Goal: Communication & Community: Ask a question

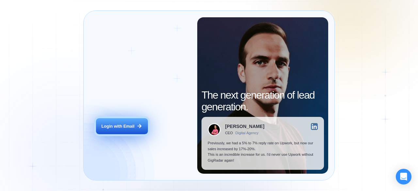
click at [112, 129] on div "Login with Email" at bounding box center [118, 126] width 33 height 6
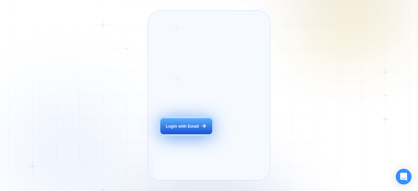
click at [192, 129] on div "Login with Email" at bounding box center [182, 126] width 33 height 6
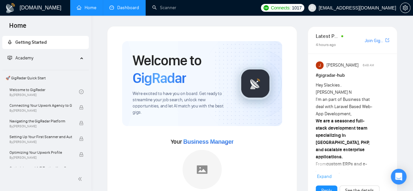
click at [127, 8] on link "Dashboard" at bounding box center [124, 8] width 30 height 6
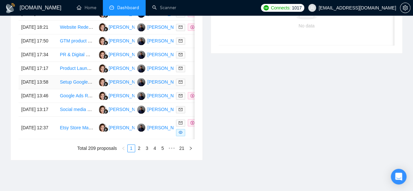
scroll to position [359, 0]
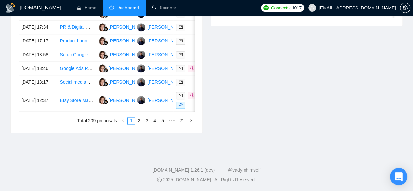
click at [398, 181] on div "Open Intercom Messenger" at bounding box center [398, 176] width 17 height 17
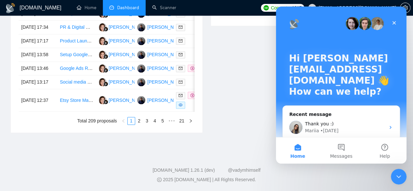
scroll to position [0, 0]
click at [333, 129] on div "• 3w ago" at bounding box center [329, 130] width 18 height 7
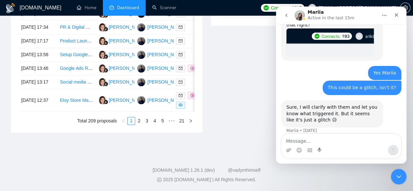
scroll to position [404, 0]
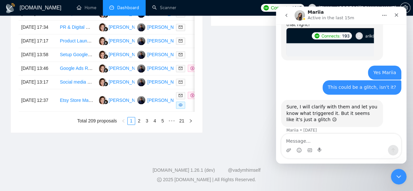
click at [288, 15] on icon "go back" at bounding box center [286, 15] width 5 height 5
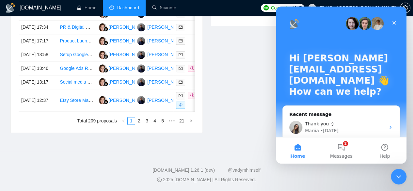
scroll to position [0, 0]
click at [344, 146] on button "2 Messages" at bounding box center [340, 150] width 43 height 26
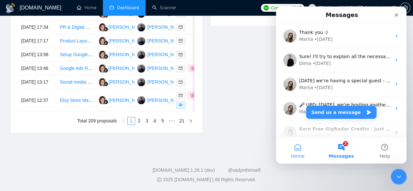
click at [306, 145] on button "Home" at bounding box center [297, 150] width 43 height 26
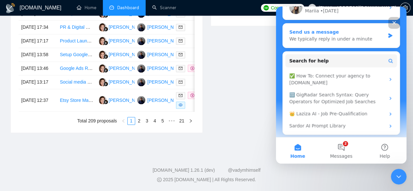
scroll to position [87, 0]
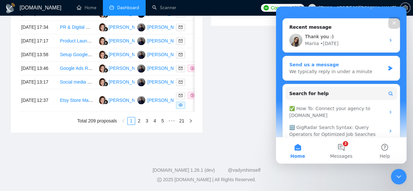
click at [338, 75] on div "Send us a message We typically reply in under a minute" at bounding box center [341, 68] width 117 height 24
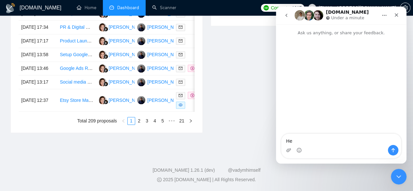
type textarea "Hey"
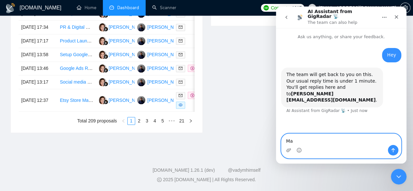
type textarea "M"
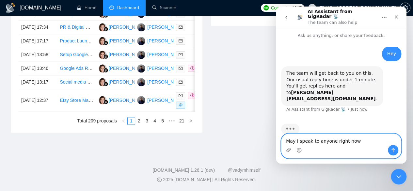
type textarea "May I speak to anyone right now?"
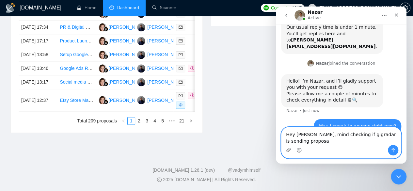
scroll to position [56, 0]
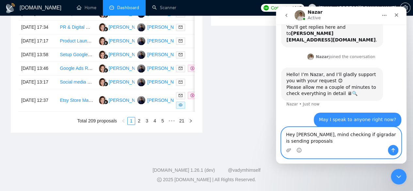
type textarea "Hey Nazar, mind checking if gigradar is sending proposals ?"
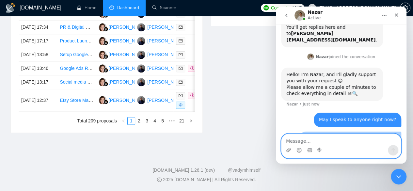
scroll to position [71, 0]
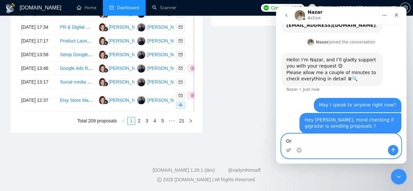
type textarea "O"
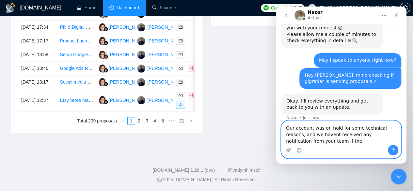
scroll to position [110, 0]
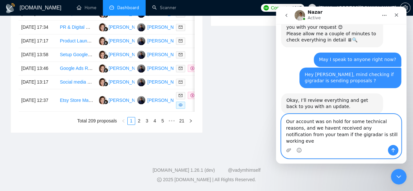
type textarea "Our account was on hold for some technical reasons, and we havent received any …"
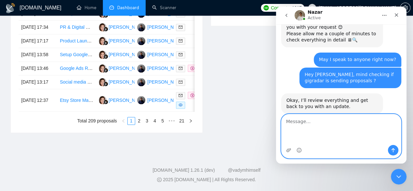
scroll to position [97, 0]
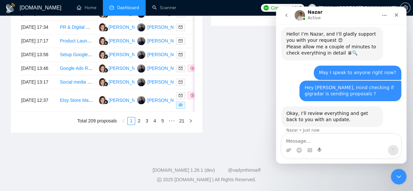
click at [395, 110] on div "Okay, I’ll review everything and get back to you with an update. Nazar • Just n…" at bounding box center [341, 123] width 120 height 35
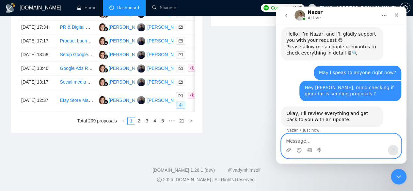
click at [345, 143] on textarea "Message…" at bounding box center [341, 139] width 120 height 11
paste textarea "Our account was recently placed on hold due to technical issues, and we haven’t…"
type textarea "Our account was recently placed on hold due to technical issues, and we haven’t…"
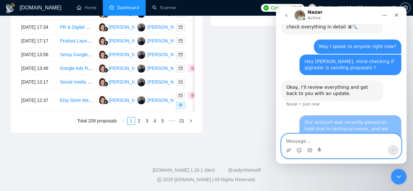
scroll to position [142, 0]
